Goal: Information Seeking & Learning: Check status

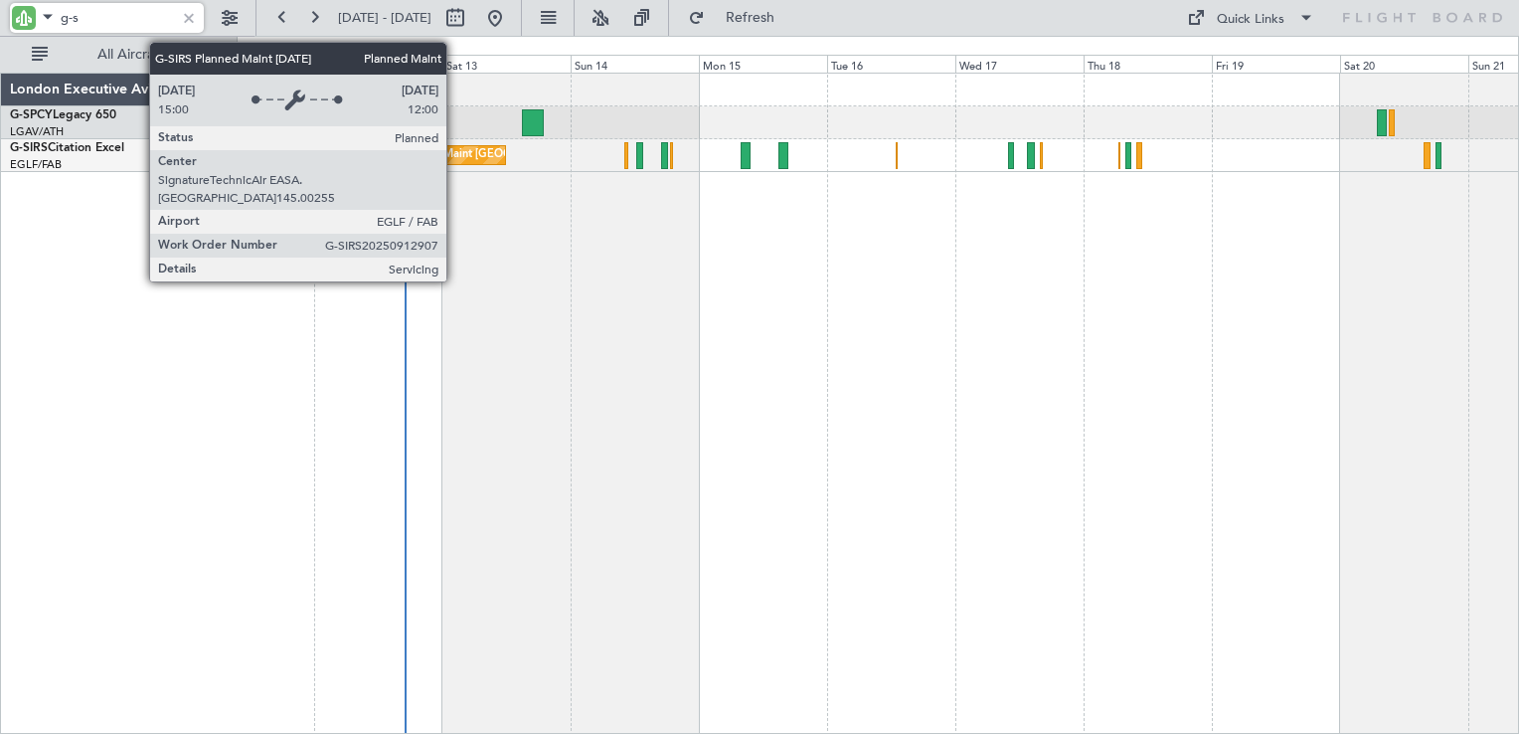
click at [455, 156] on div "Planned Maint [GEOGRAPHIC_DATA] ([GEOGRAPHIC_DATA])" at bounding box center [556, 155] width 313 height 30
click at [453, 153] on div "Planned Maint [GEOGRAPHIC_DATA] ([GEOGRAPHIC_DATA])" at bounding box center [556, 155] width 313 height 30
click at [454, 154] on div "Planned Maint [GEOGRAPHIC_DATA] ([GEOGRAPHIC_DATA])" at bounding box center [556, 155] width 313 height 30
type input "g-s"
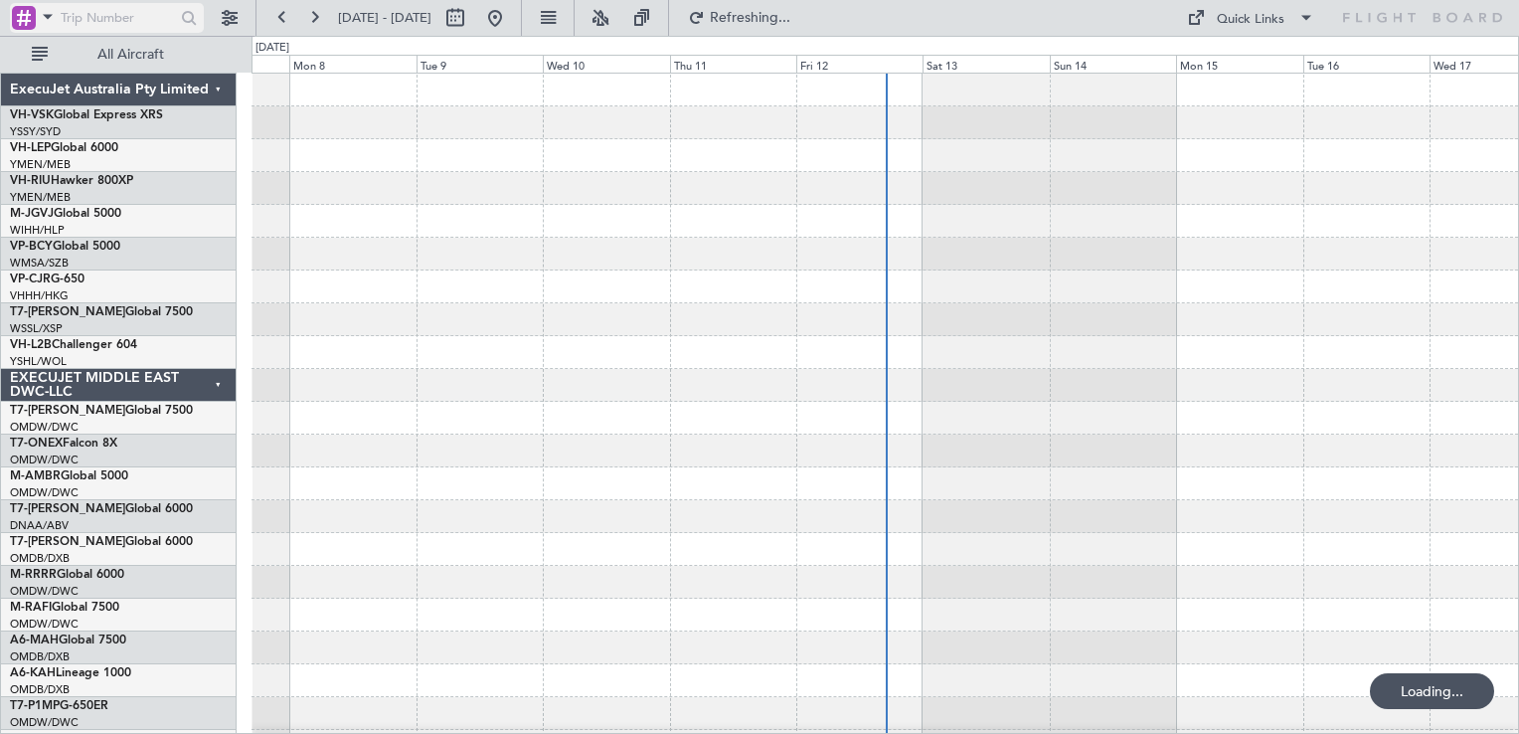
click at [30, 26] on div at bounding box center [24, 18] width 24 height 24
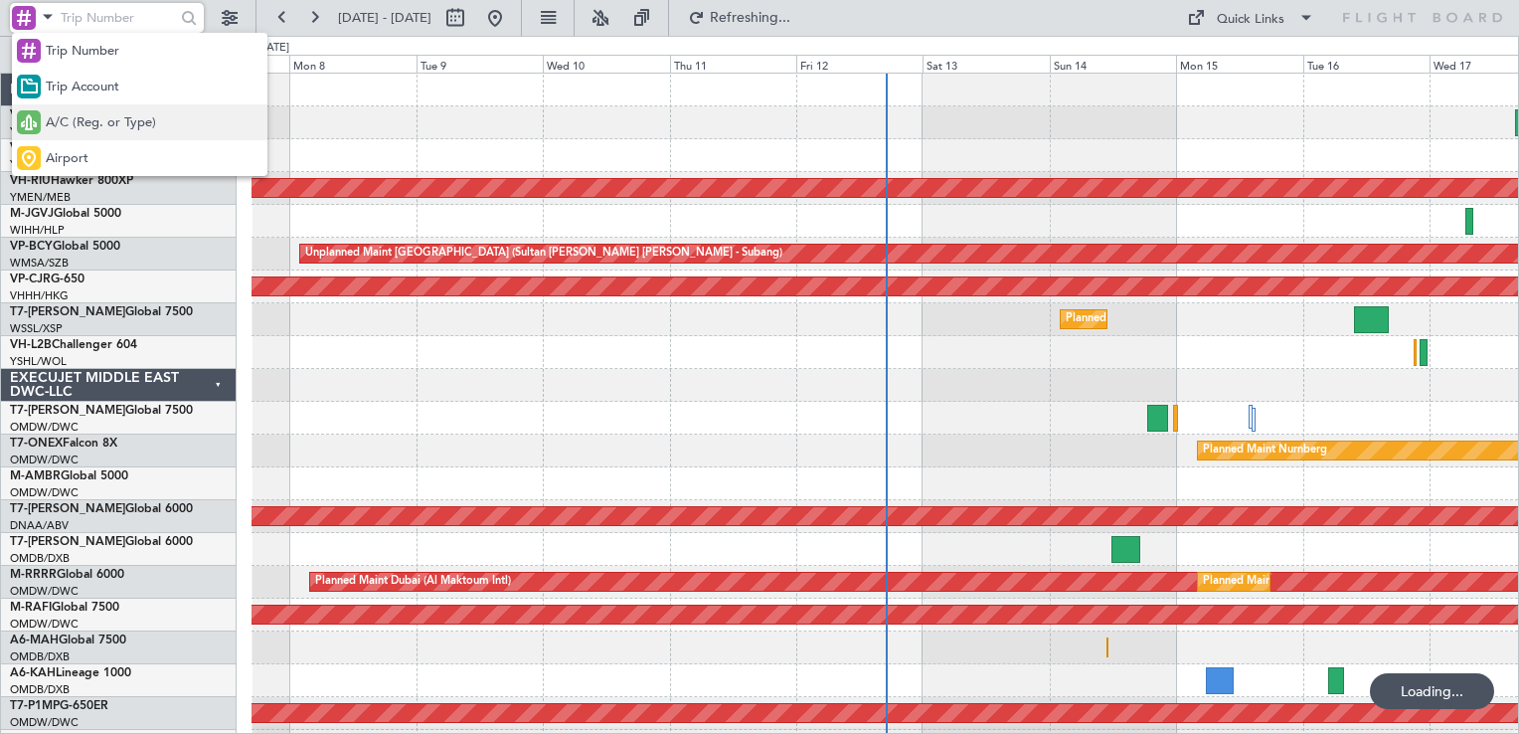
click at [83, 126] on span "A/C (Reg. or Type)" at bounding box center [101, 123] width 110 height 20
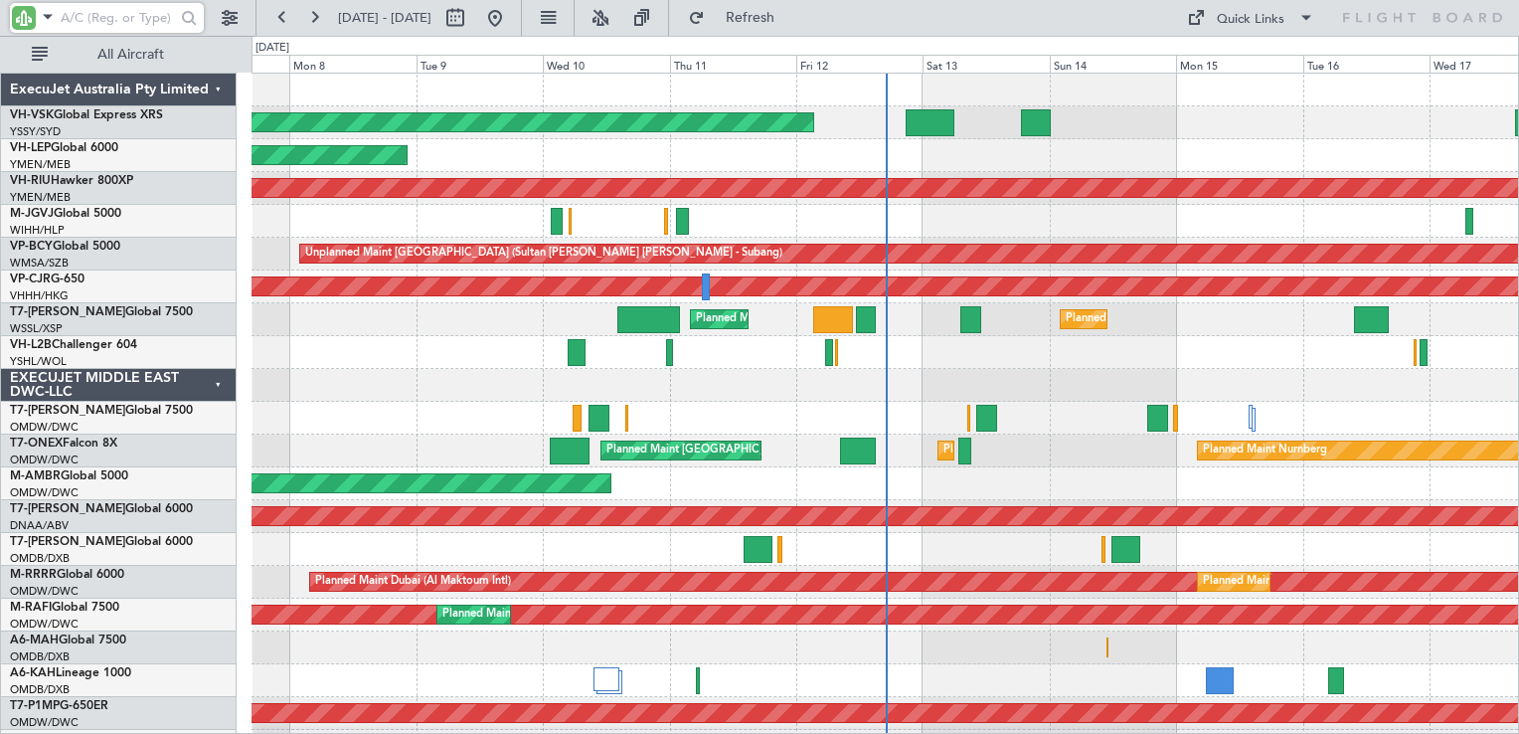
click at [87, 25] on input "text" at bounding box center [118, 18] width 114 height 30
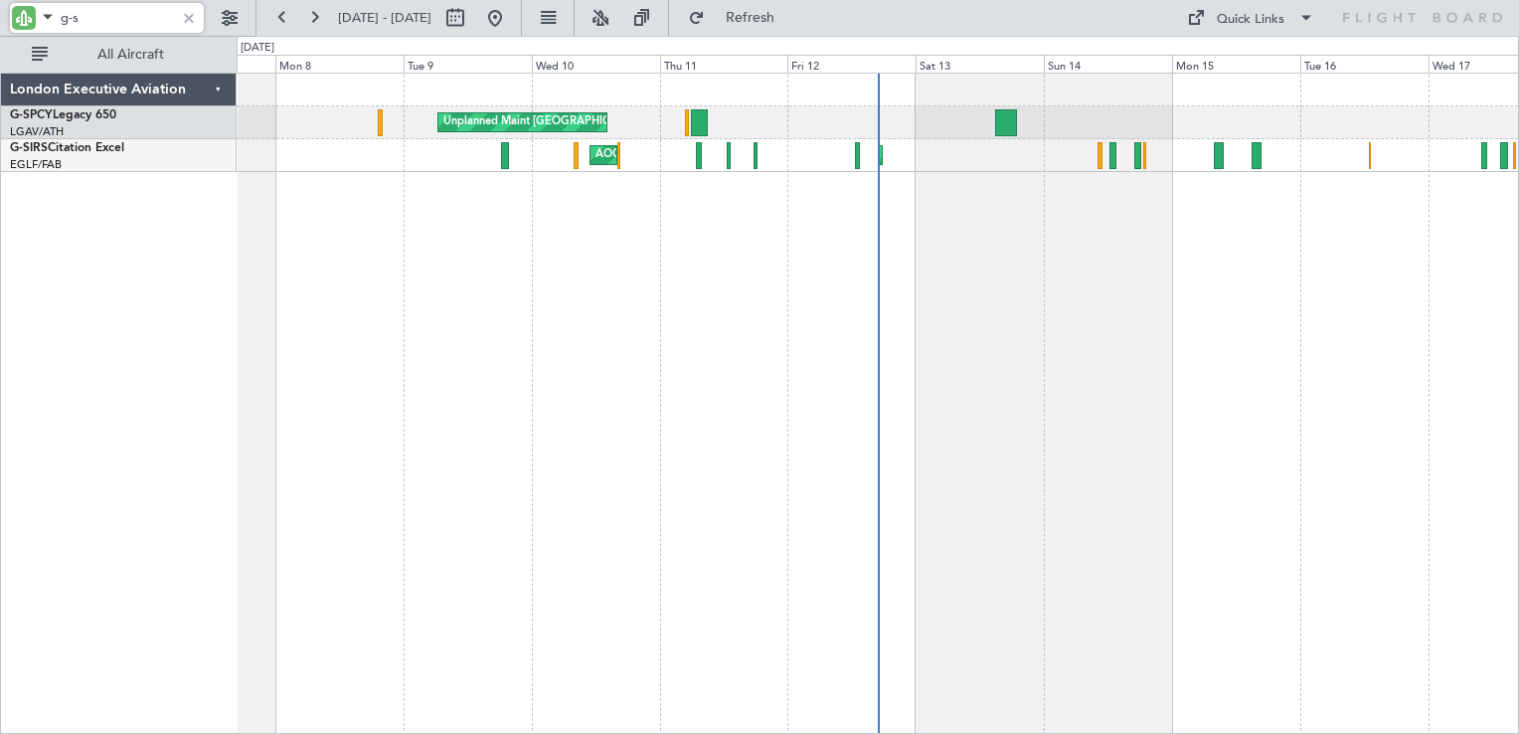
type input "g-s"
